Goal: Transaction & Acquisition: Purchase product/service

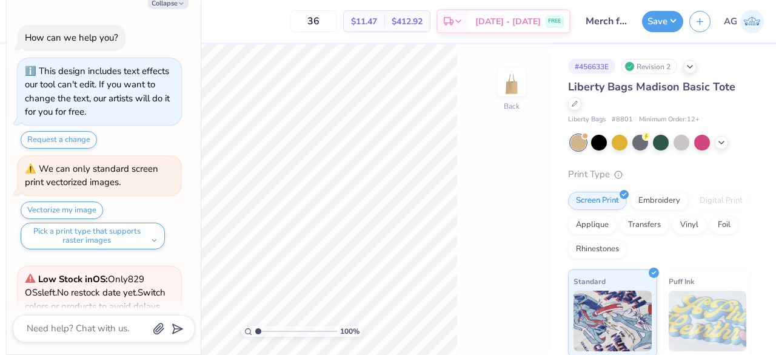
scroll to position [105, 0]
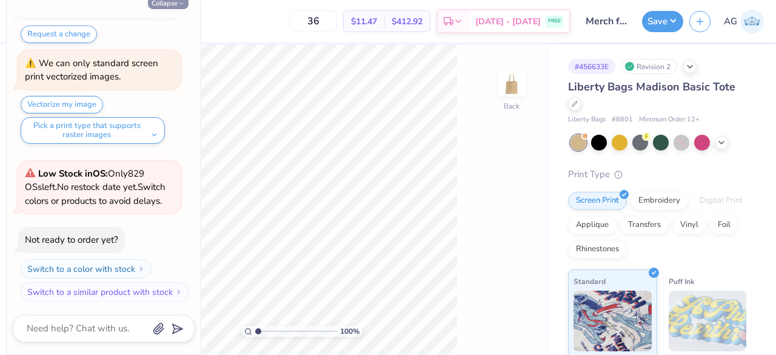
click at [171, 4] on button "Collapse" at bounding box center [168, 2] width 41 height 13
type textarea "x"
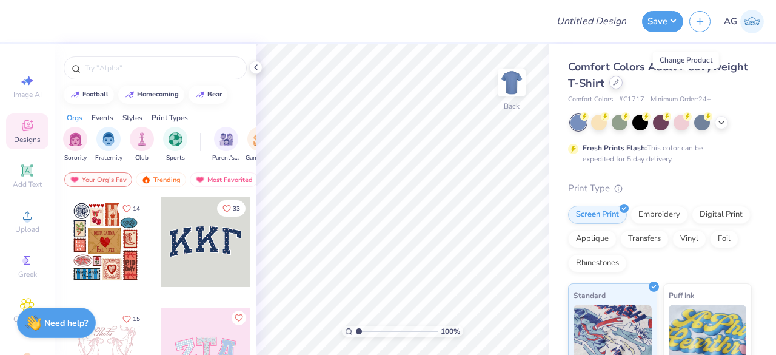
click at [623, 81] on div at bounding box center [615, 82] width 13 height 13
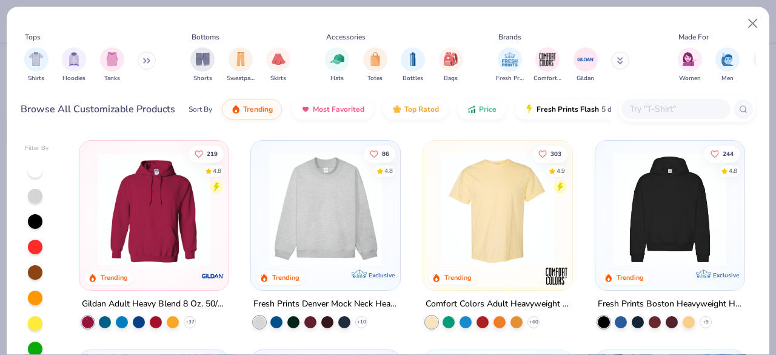
click at [645, 107] on input "text" at bounding box center [675, 109] width 93 height 14
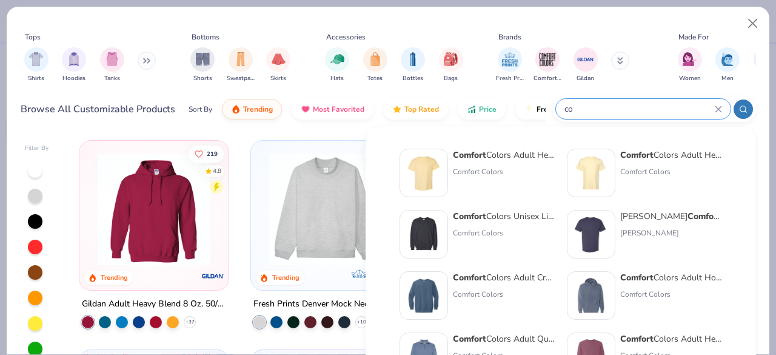
type input "c"
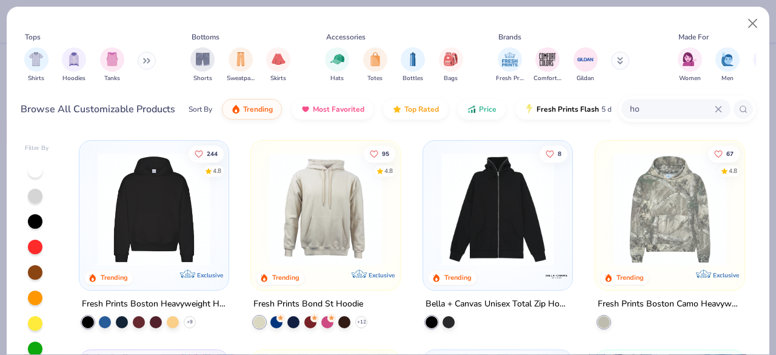
type input "h"
type input "gildan"
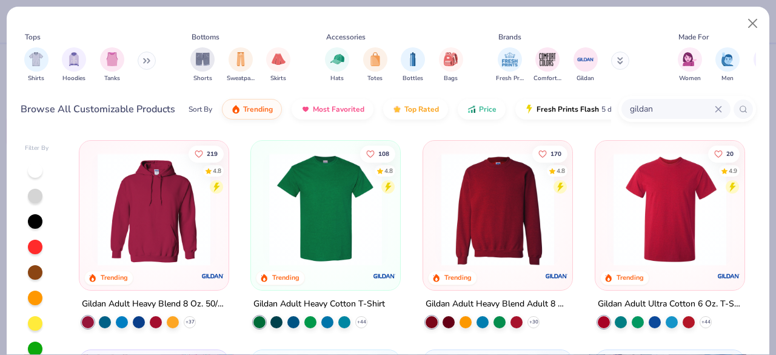
click at [145, 228] on img at bounding box center [154, 209] width 125 height 113
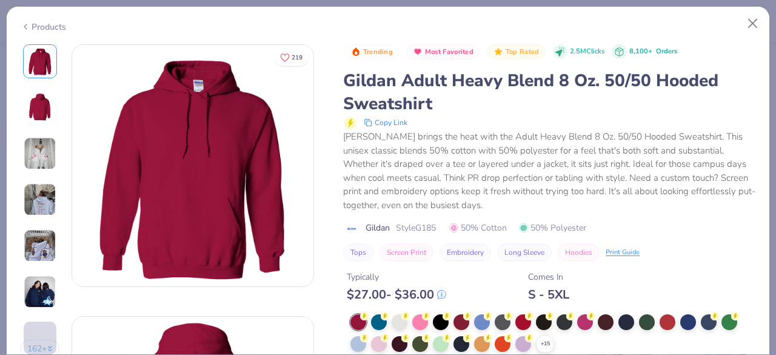
click at [24, 25] on icon at bounding box center [26, 26] width 10 height 15
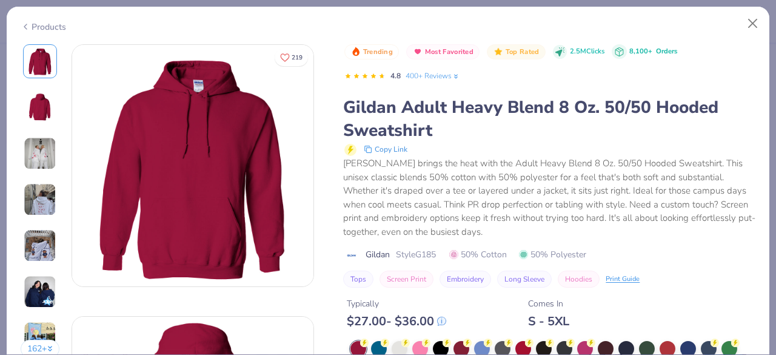
click at [26, 25] on icon at bounding box center [26, 26] width 10 height 15
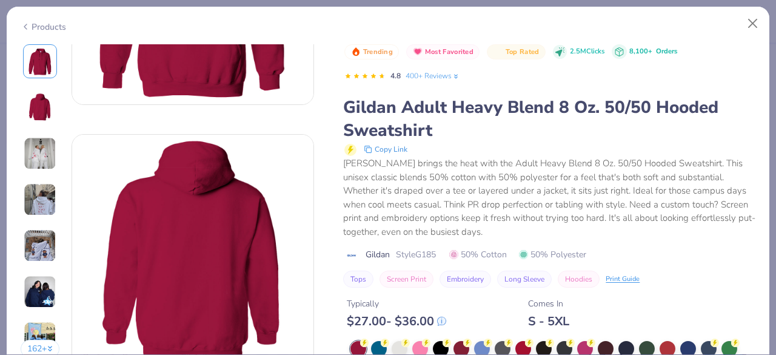
click at [25, 27] on icon at bounding box center [26, 26] width 10 height 15
click at [753, 24] on button "Close" at bounding box center [752, 23] width 23 height 23
click at [759, 22] on button "Close" at bounding box center [752, 23] width 23 height 23
click at [28, 31] on div "Products" at bounding box center [388, 23] width 763 height 32
click at [750, 27] on button "Close" at bounding box center [752, 23] width 23 height 23
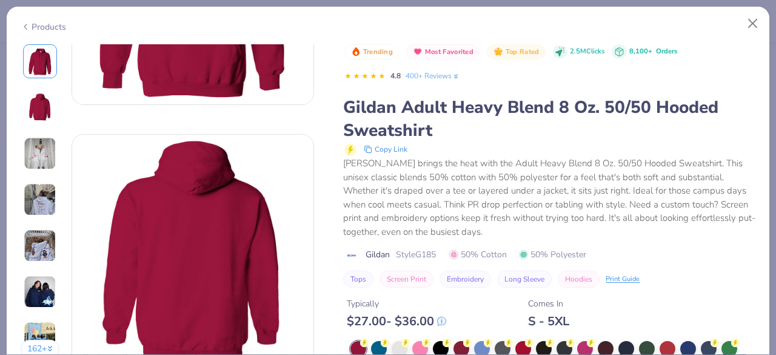
click at [27, 24] on icon at bounding box center [26, 26] width 10 height 15
click at [752, 22] on button "Close" at bounding box center [752, 23] width 23 height 23
click at [752, 26] on button "Close" at bounding box center [752, 23] width 23 height 23
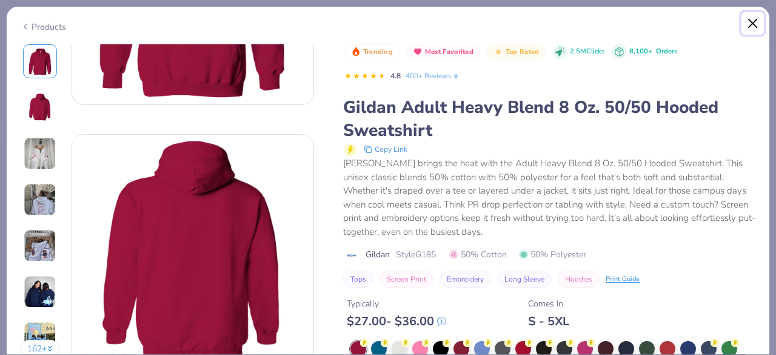
click at [752, 26] on button "Close" at bounding box center [752, 23] width 23 height 23
drag, startPoint x: 752, startPoint y: 26, endPoint x: 454, endPoint y: 108, distance: 308.8
click at [751, 26] on button "Close" at bounding box center [752, 23] width 23 height 23
click at [750, 27] on button "Close" at bounding box center [752, 23] width 23 height 23
